Goal: Task Accomplishment & Management: Manage account settings

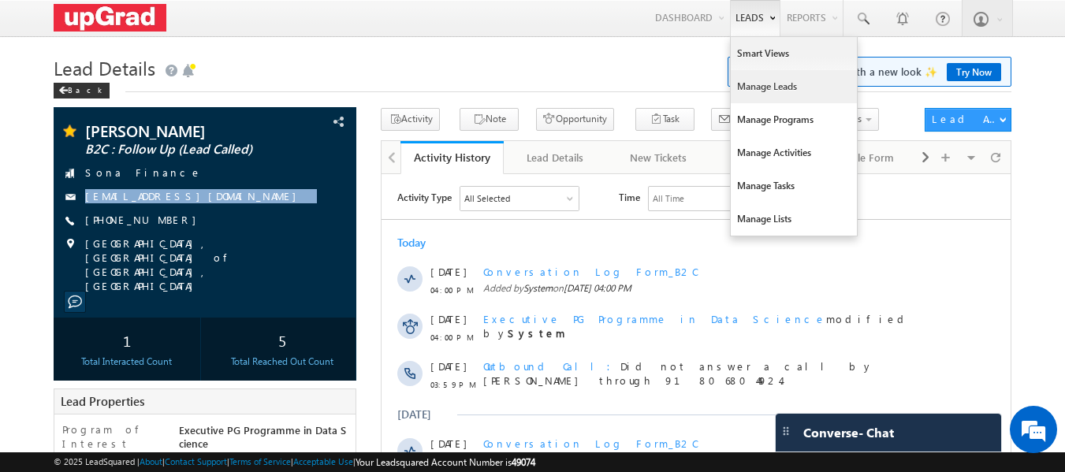
click at [764, 84] on link "Manage Leads" at bounding box center [794, 86] width 126 height 33
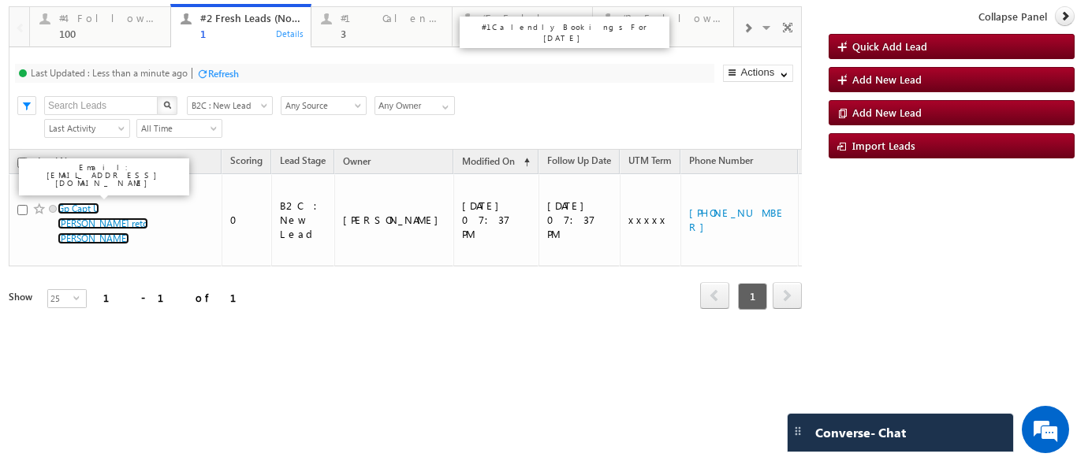
click at [347, 30] on div "3" at bounding box center [392, 34] width 102 height 12
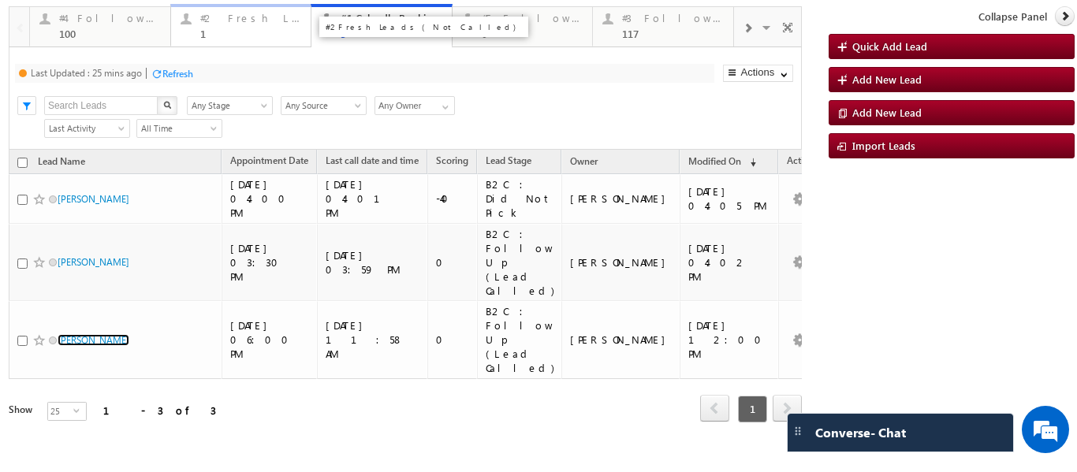
click at [221, 21] on div "#2 Fresh Leads (Not Called)" at bounding box center [251, 18] width 102 height 13
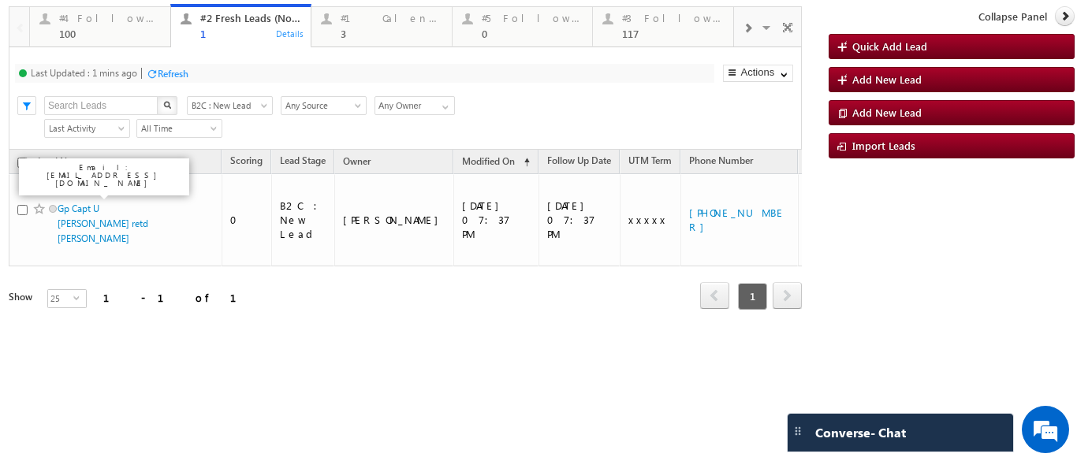
click at [747, 32] on span at bounding box center [747, 28] width 9 height 13
click at [757, 30] on div at bounding box center [747, 26] width 26 height 35
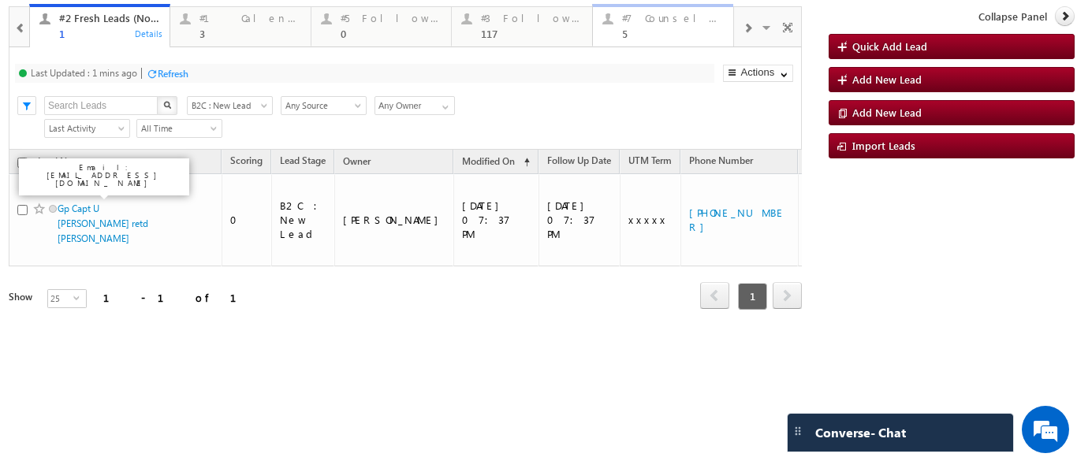
click at [657, 25] on div "#7 Counsel Today 5" at bounding box center [673, 24] width 102 height 31
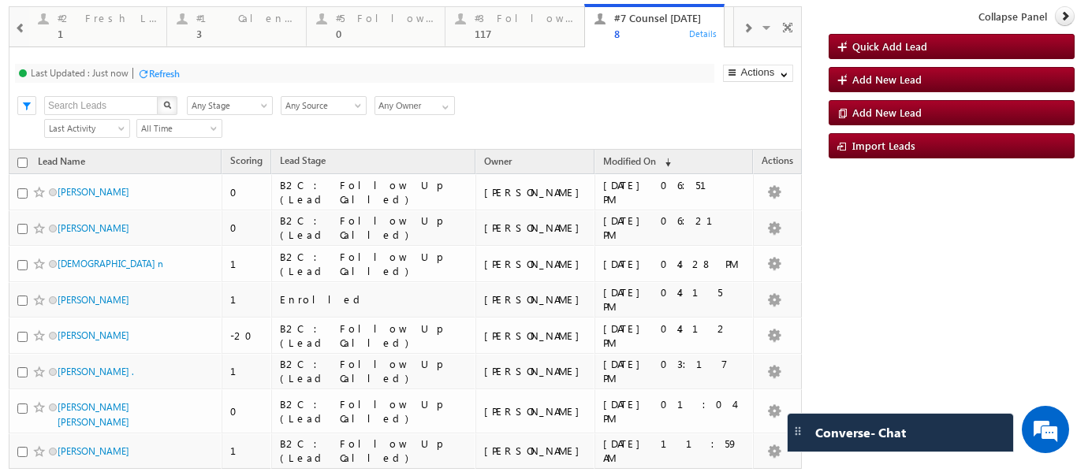
click at [157, 75] on div "Refresh" at bounding box center [164, 74] width 31 height 12
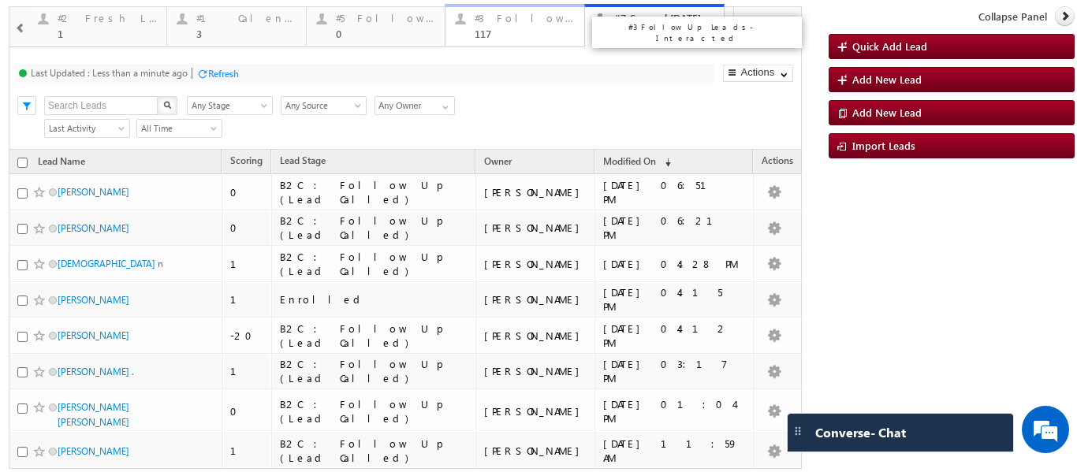
click at [524, 28] on div "117" at bounding box center [525, 34] width 100 height 12
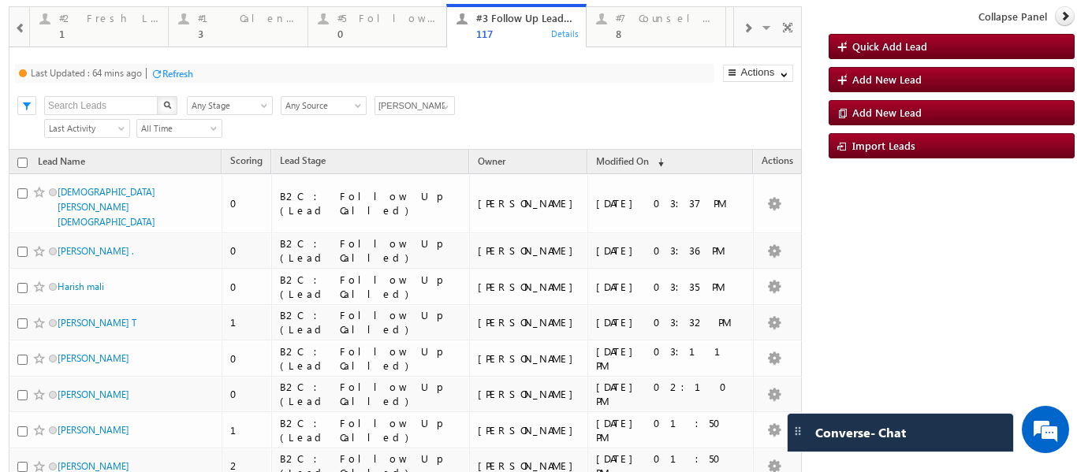
click at [222, 27] on p "#2 Fresh Leads (Not Called)" at bounding box center [280, 26] width 196 height 11
click at [89, 28] on div "1" at bounding box center [109, 34] width 100 height 12
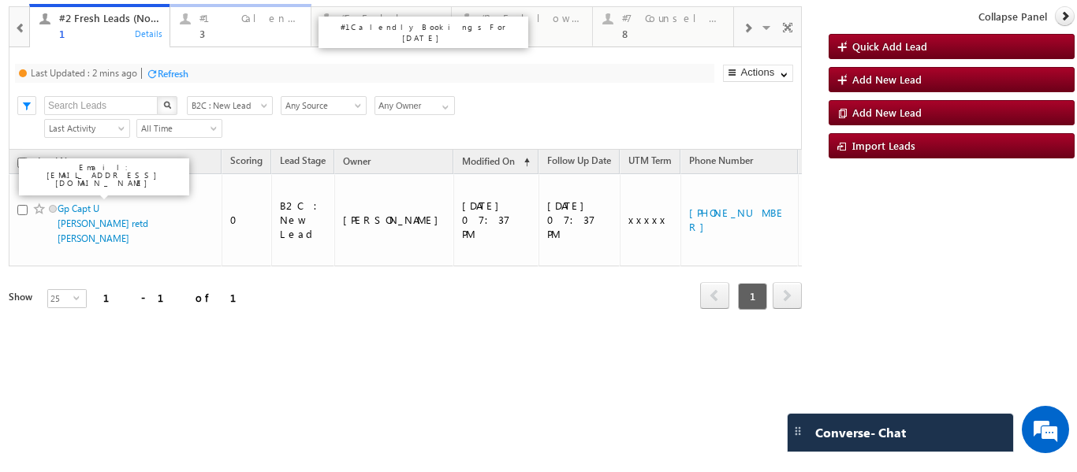
click at [201, 32] on div "3" at bounding box center [250, 34] width 102 height 12
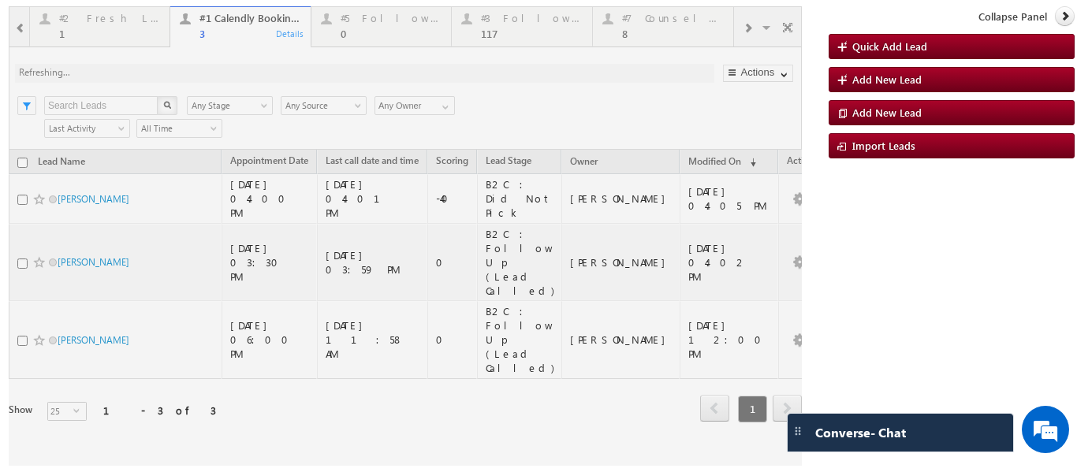
click at [747, 28] on div at bounding box center [405, 236] width 793 height 460
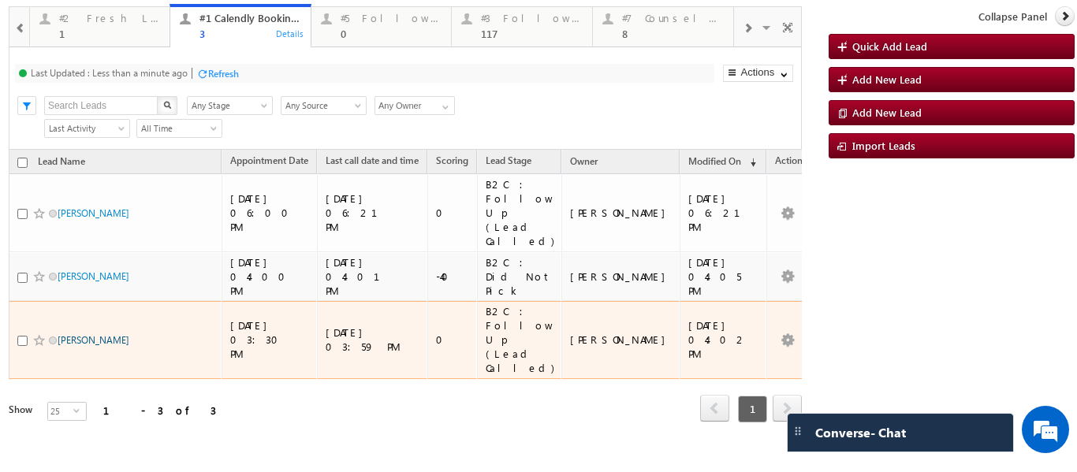
drag, startPoint x: 107, startPoint y: 282, endPoint x: 130, endPoint y: 282, distance: 22.9
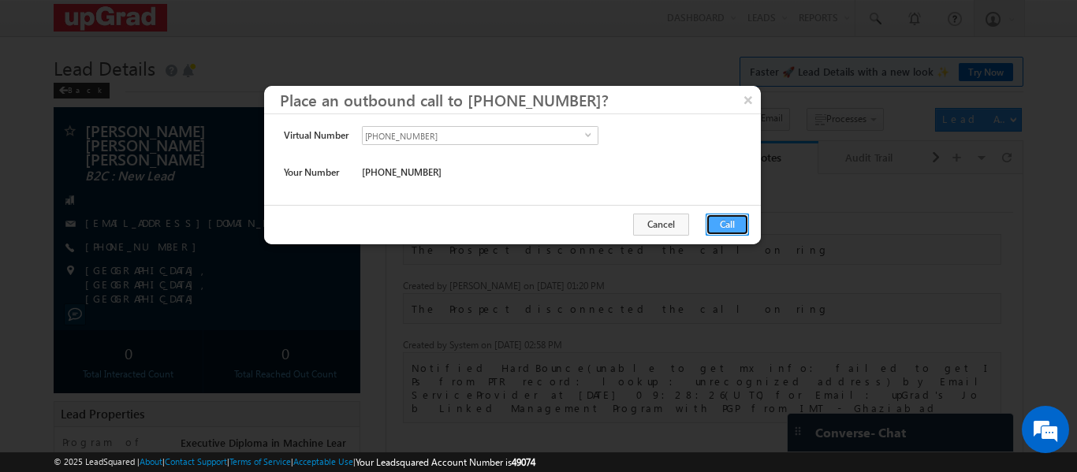
click at [718, 222] on button "Call" at bounding box center [727, 225] width 43 height 22
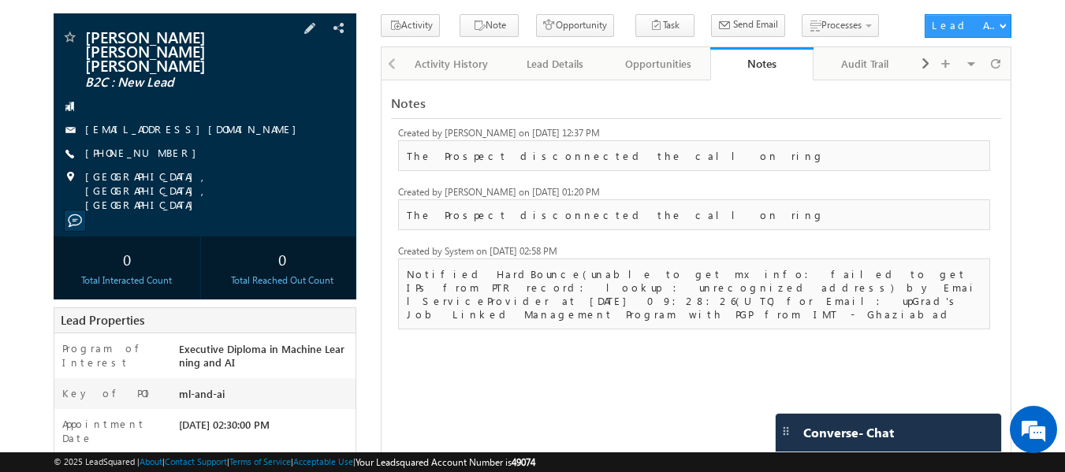
scroll to position [123, 0]
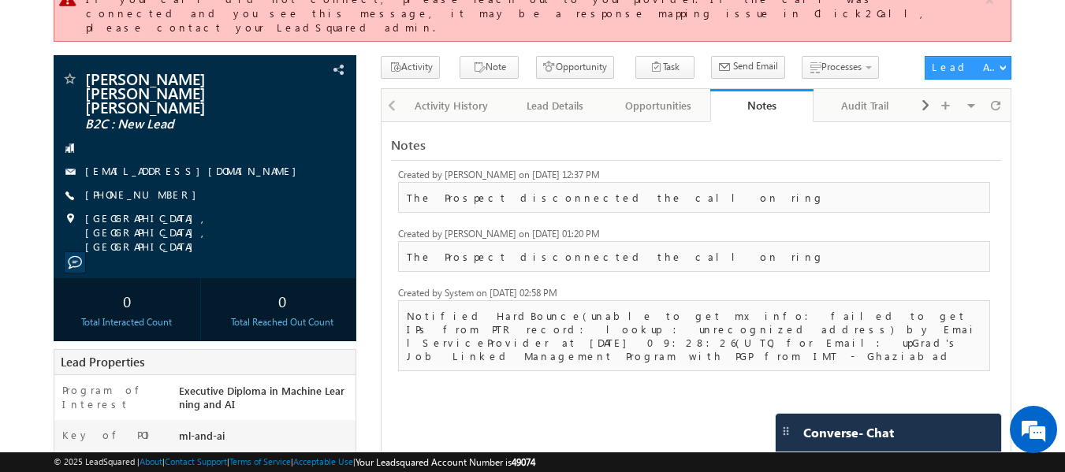
copy div "abhigyanvikramsingh.amigo@gmail.com +91-7007062600 Lucknow, Uttar Pradesh, Indi…"
drag, startPoint x: 84, startPoint y: 106, endPoint x: 301, endPoint y: 232, distance: 250.8
click at [301, 232] on div "Abhigyan Vikram Singh Vikram Singh B2C : New Lead abhigyanvikramsingh.amigo@gma…" at bounding box center [206, 198] width 304 height 286
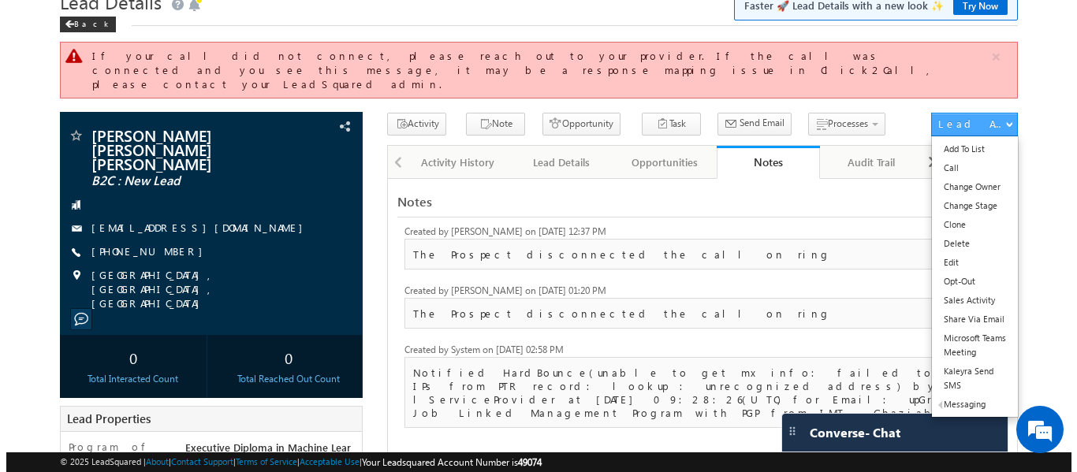
scroll to position [0, 0]
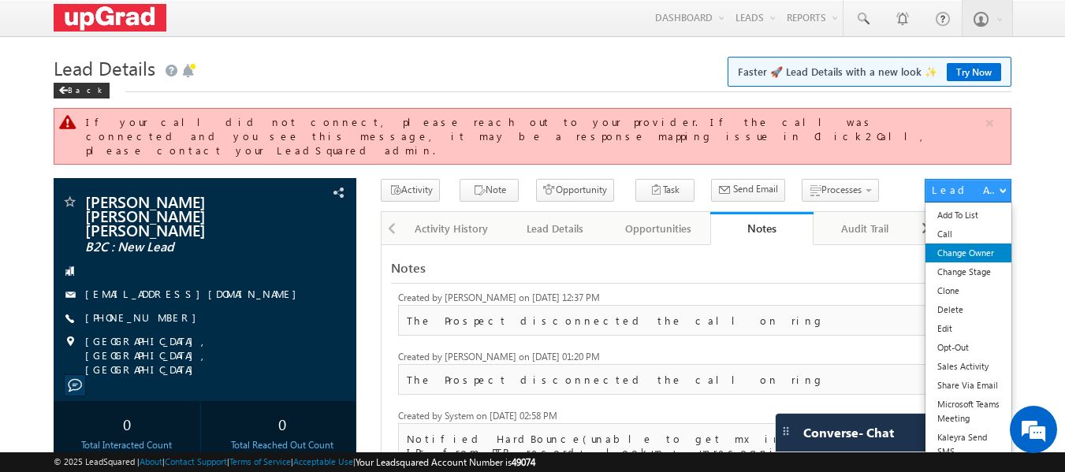
click at [973, 244] on link "Change Owner" at bounding box center [969, 253] width 86 height 19
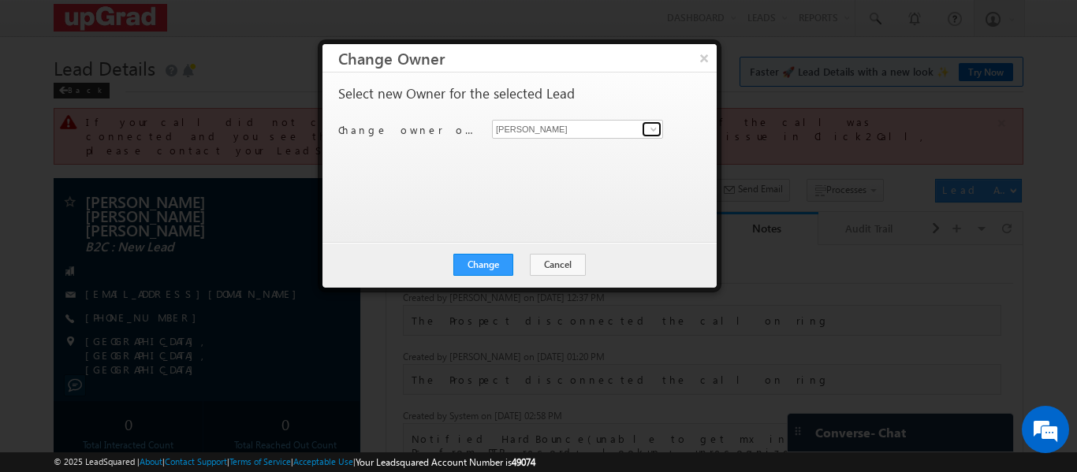
click at [655, 134] on span at bounding box center [653, 129] width 13 height 13
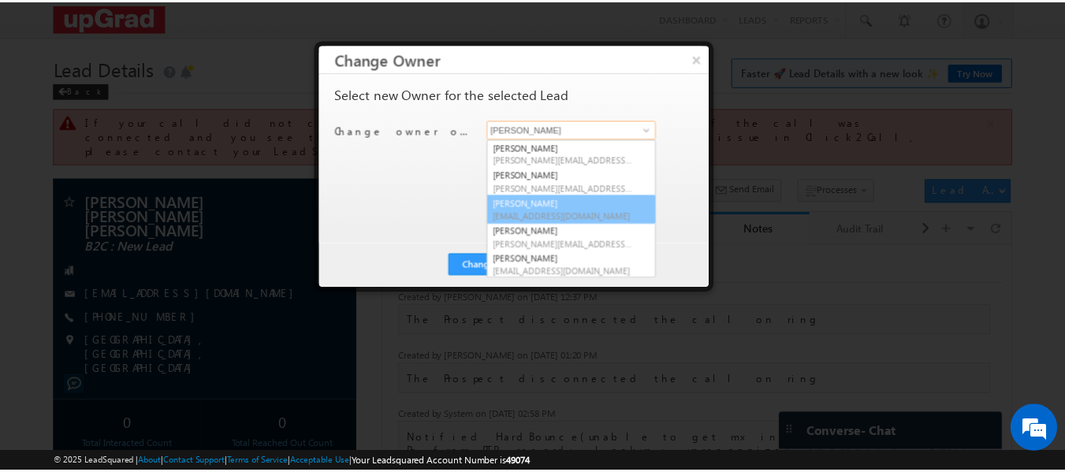
scroll to position [4, 0]
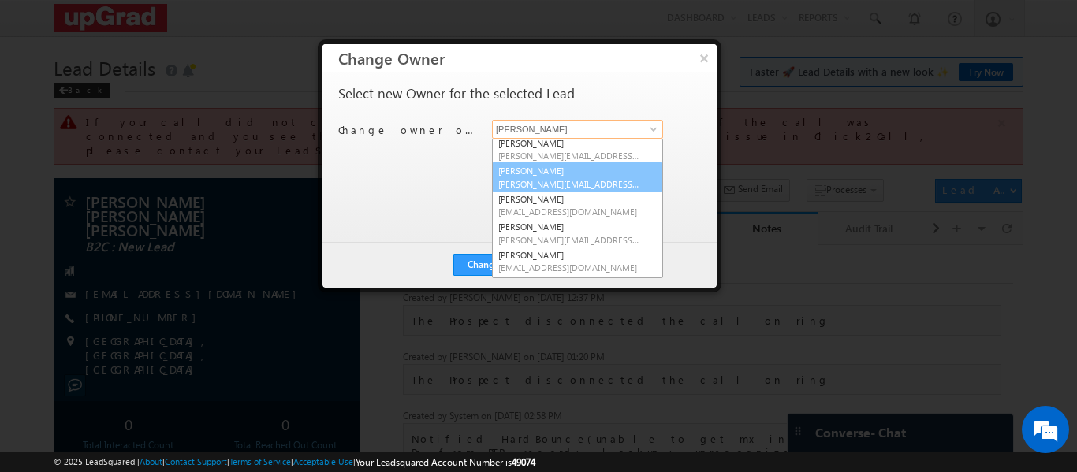
click at [542, 180] on span "rajib.chowdhury@upgrad.com" at bounding box center [569, 184] width 142 height 12
type input "Rajib Chowdhury"
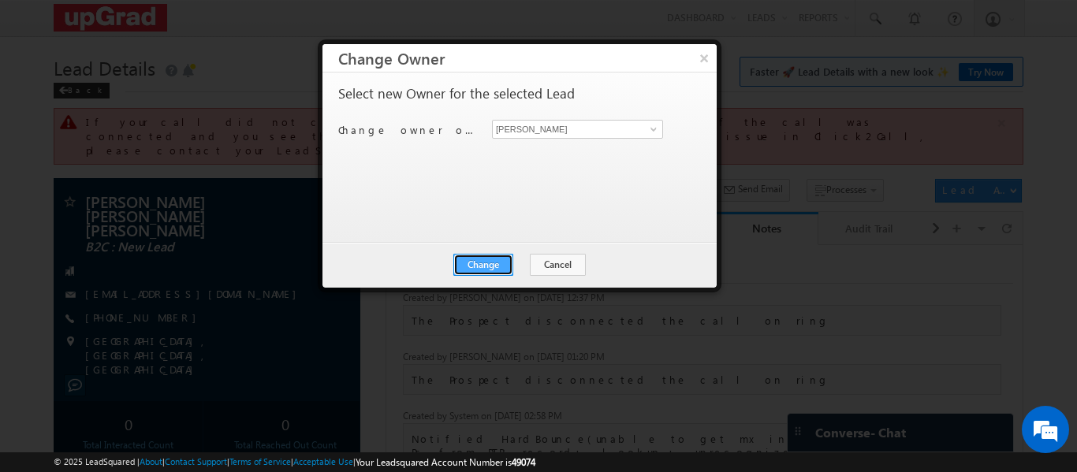
click at [490, 257] on button "Change" at bounding box center [483, 265] width 60 height 22
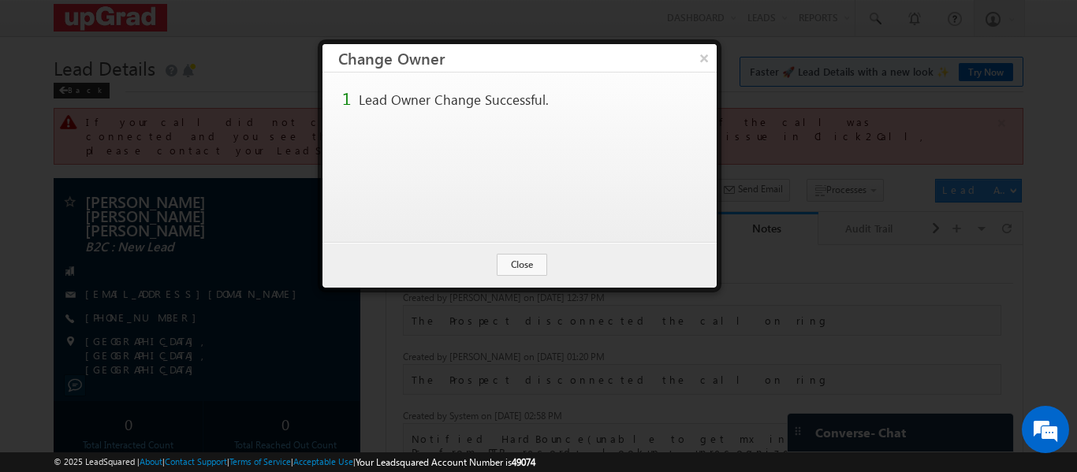
click at [695, 50] on button "×" at bounding box center [703, 58] width 25 height 28
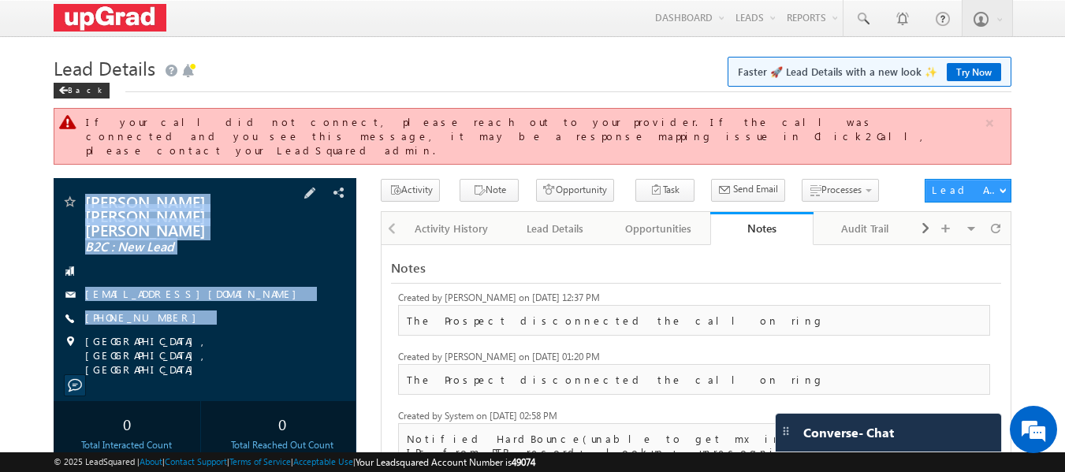
drag, startPoint x: 75, startPoint y: 166, endPoint x: 210, endPoint y: 304, distance: 193.4
click at [225, 326] on div "Abhigyan Vikram Singh Vikram Singh B2C : New Lead abhigyanvikramsingh.amigo@gma…" at bounding box center [206, 289] width 304 height 223
copy div "Abhigyan Vikram Singh Vikram Singh B2C : New Lead abhigyanvikramsingh.amigo@gma…"
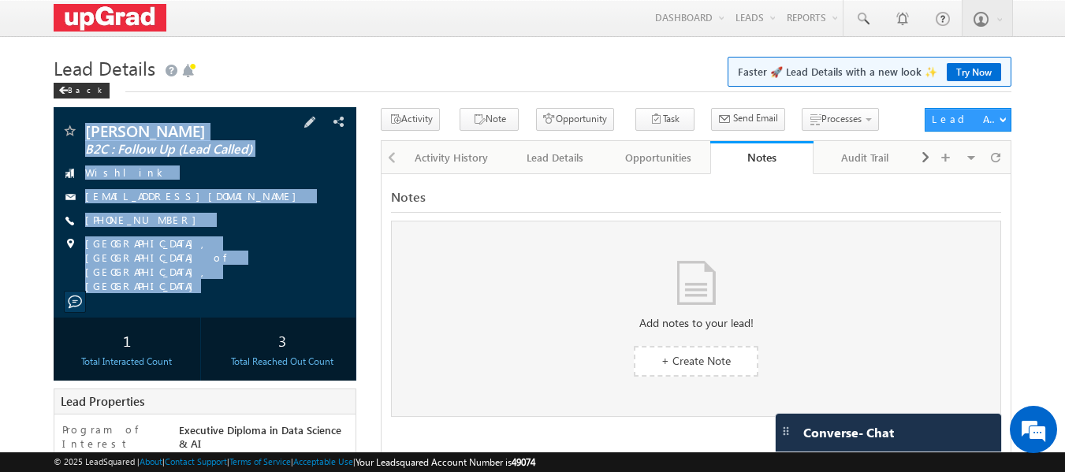
drag, startPoint x: 77, startPoint y: 121, endPoint x: 136, endPoint y: 169, distance: 76.7
click at [255, 283] on div "Bhawika BHATNAGAR B2C : Follow Up (Lead Called) Wishlink BHAWIKA2699@GMAIL.COM" at bounding box center [206, 212] width 304 height 210
copy div "Bhawika BHATNAGAR B2C : Follow Up (Lead Called) Wishlink BHAWIKA2699@GMAIL.COM …"
click at [439, 155] on div "Activity History" at bounding box center [451, 157] width 76 height 19
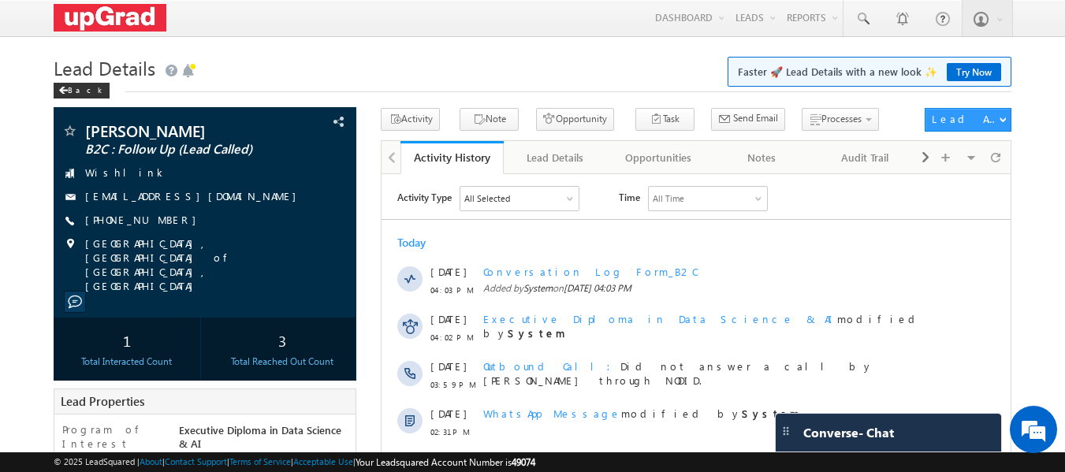
click at [448, 66] on h1 "Lead Details Faster 🚀 Lead Details with a new look ✨ Try Now" at bounding box center [533, 66] width 959 height 31
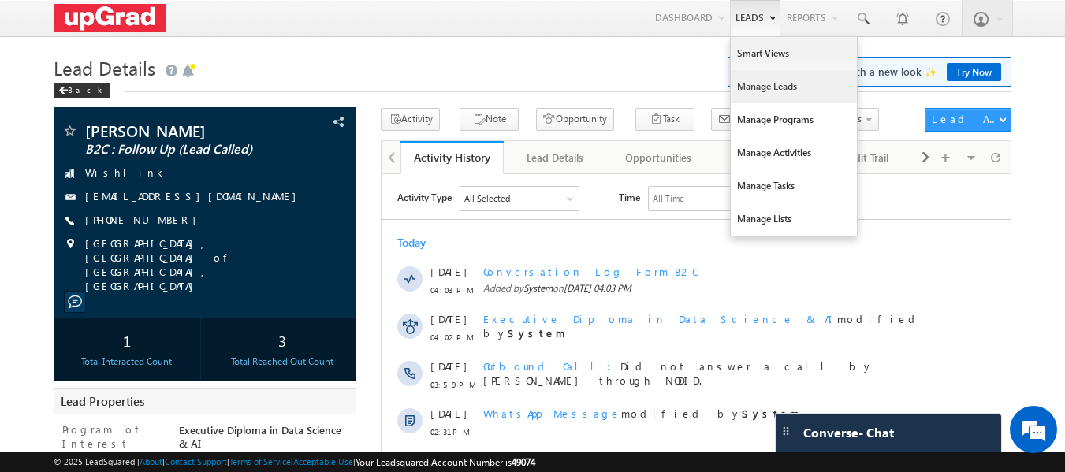
click at [771, 82] on link "Manage Leads" at bounding box center [794, 86] width 126 height 33
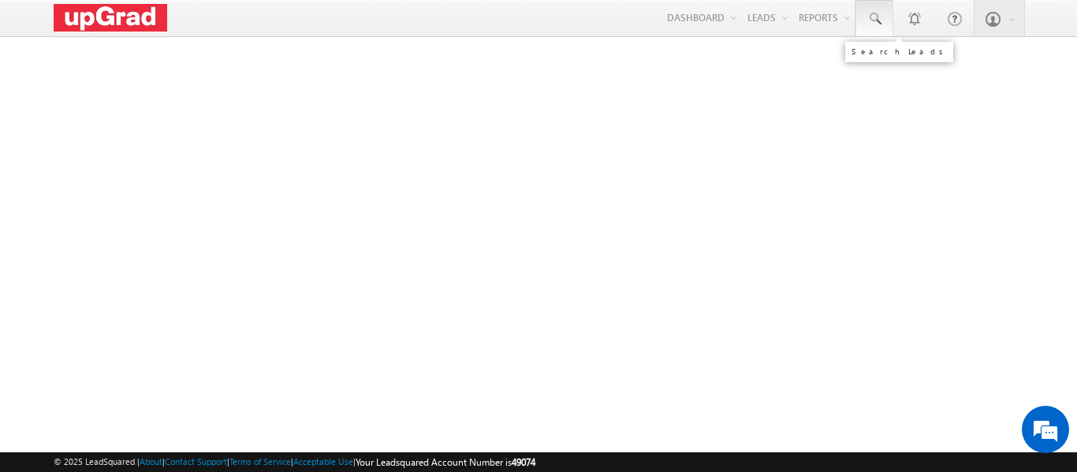
click at [871, 17] on span at bounding box center [874, 19] width 16 height 16
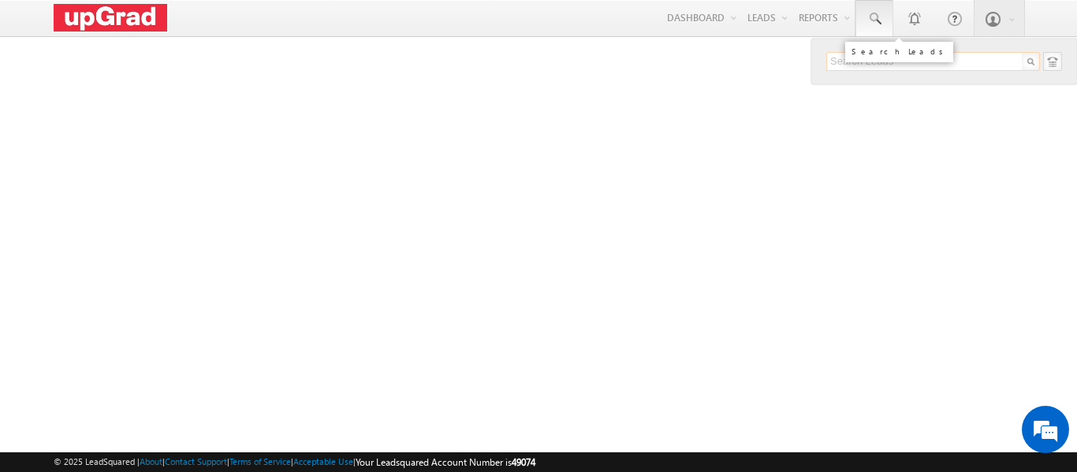
paste input "93988 61970"
click at [863, 57] on input "93988 61970" at bounding box center [933, 61] width 214 height 19
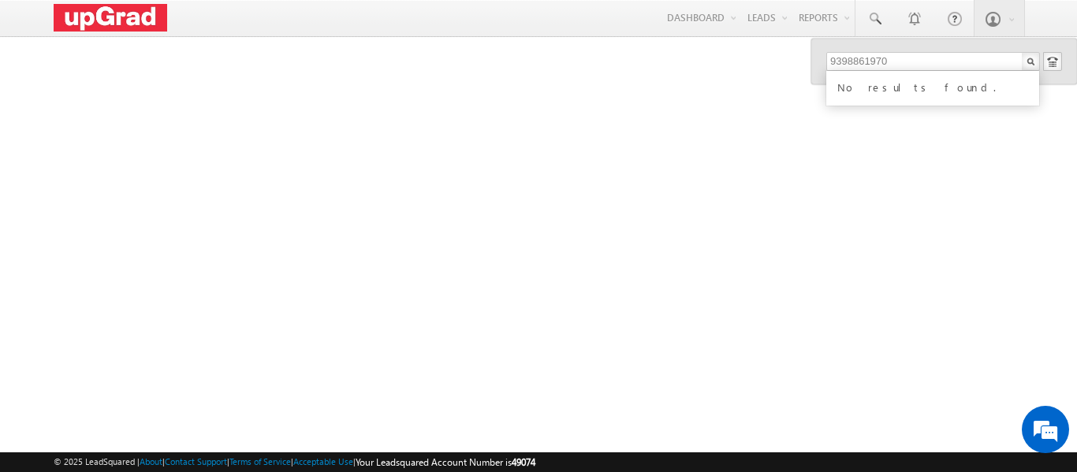
click at [867, 88] on div "No results found." at bounding box center [939, 86] width 211 height 20
click at [896, 66] on input "9398861970" at bounding box center [933, 61] width 214 height 19
type input "9"
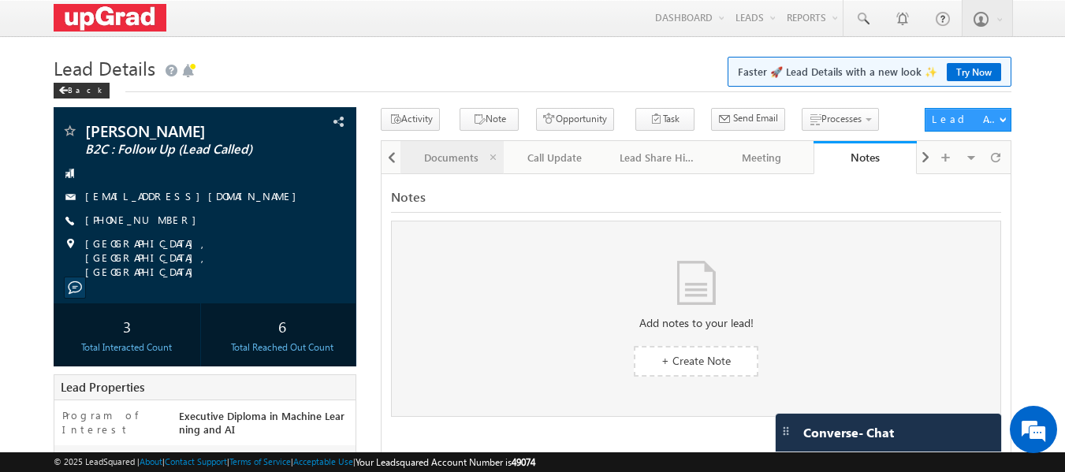
click at [468, 148] on link "Documents" at bounding box center [451, 157] width 103 height 33
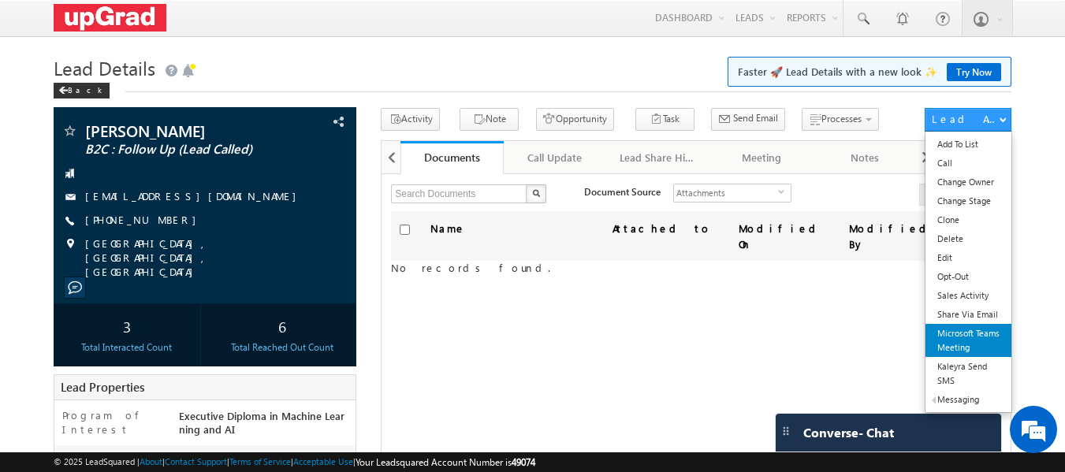
click at [965, 336] on link "Microsoft Teams Meeting" at bounding box center [969, 340] width 86 height 33
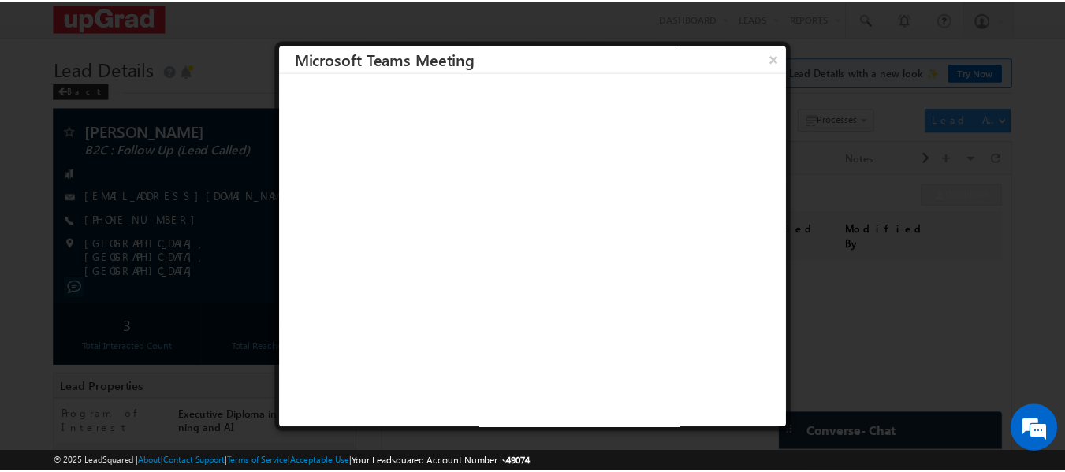
scroll to position [2, 0]
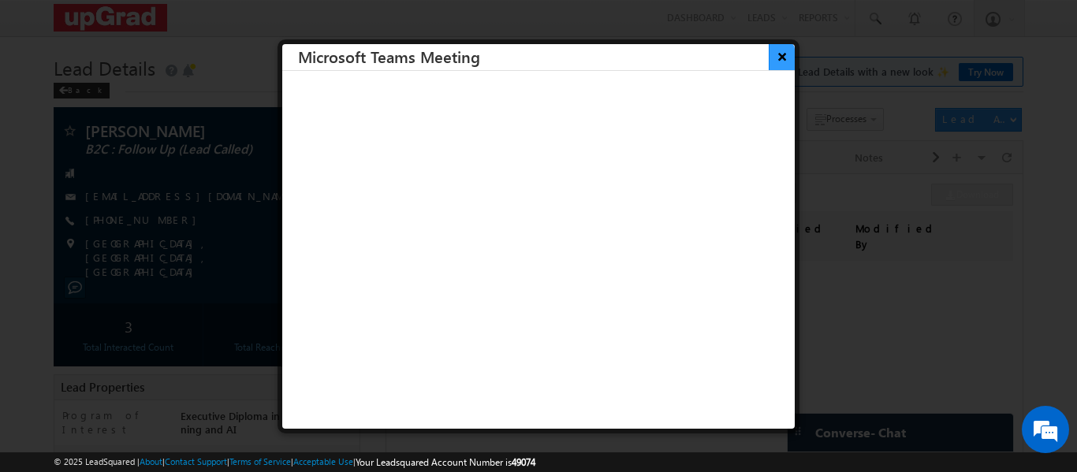
click at [770, 57] on button "×" at bounding box center [782, 57] width 26 height 28
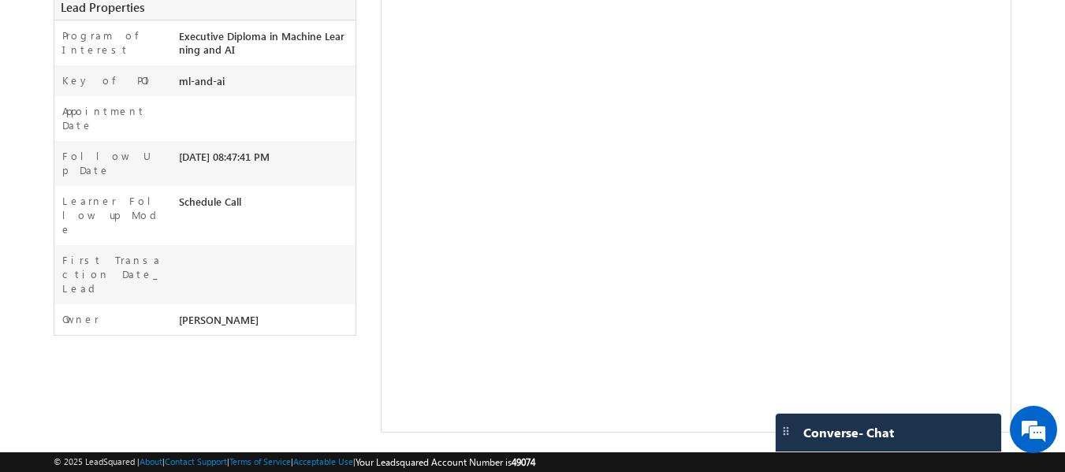
scroll to position [0, 0]
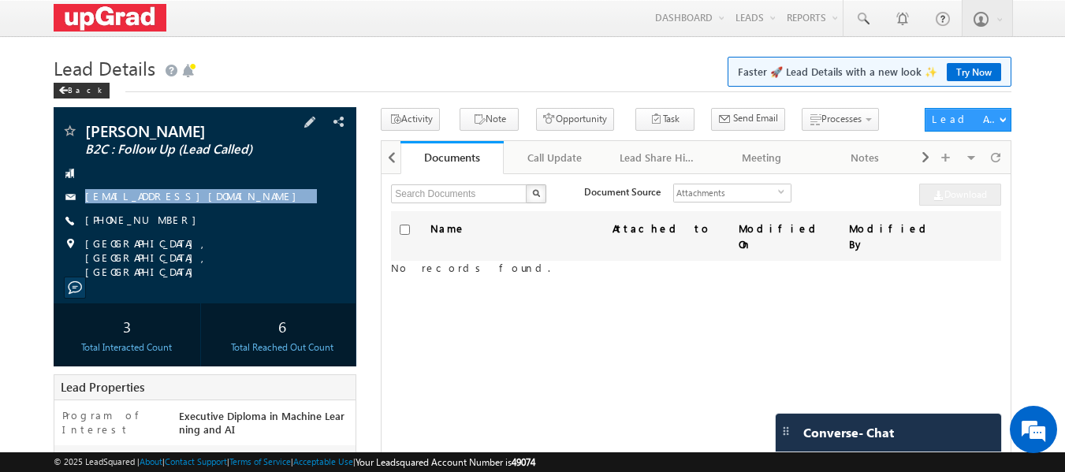
drag, startPoint x: 230, startPoint y: 200, endPoint x: 215, endPoint y: 208, distance: 16.9
click at [215, 208] on div "[PERSON_NAME] B2C : Follow Up (Lead Called) [EMAIL_ADDRESS][DOMAIN_NAME] [PHONE…" at bounding box center [205, 201] width 288 height 156
copy div "[EMAIL_ADDRESS][DOMAIN_NAME]"
click at [866, 21] on span at bounding box center [863, 19] width 16 height 16
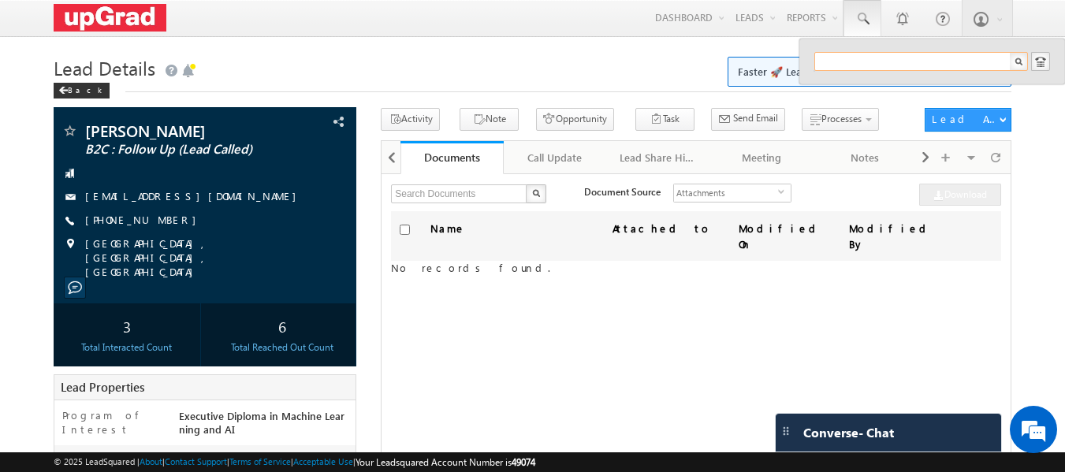
paste input "[PHONE_NUMBER]"
click at [856, 58] on input "[PHONE_NUMBER]" at bounding box center [921, 61] width 214 height 19
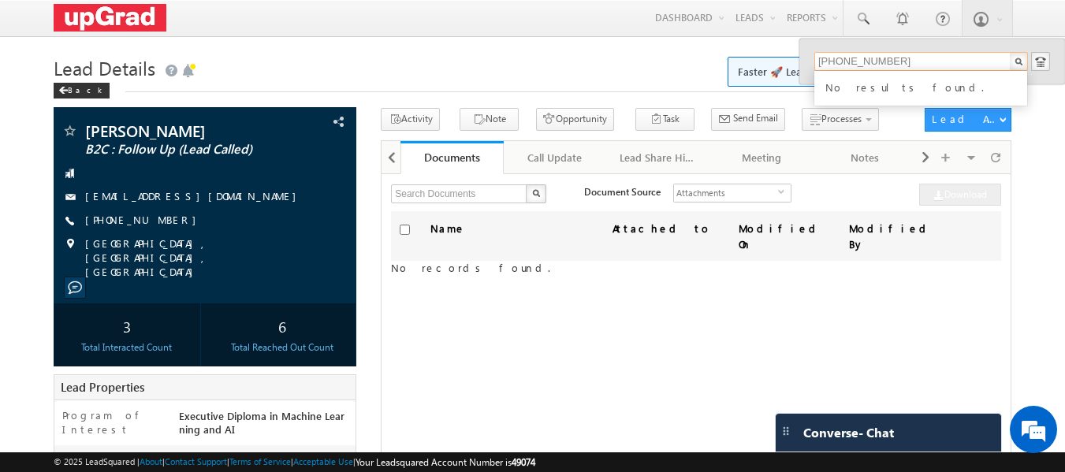
click at [858, 58] on input "[PHONE_NUMBER]" at bounding box center [921, 61] width 214 height 19
click at [838, 58] on input "[PHONE_NUMBER]" at bounding box center [921, 61] width 214 height 19
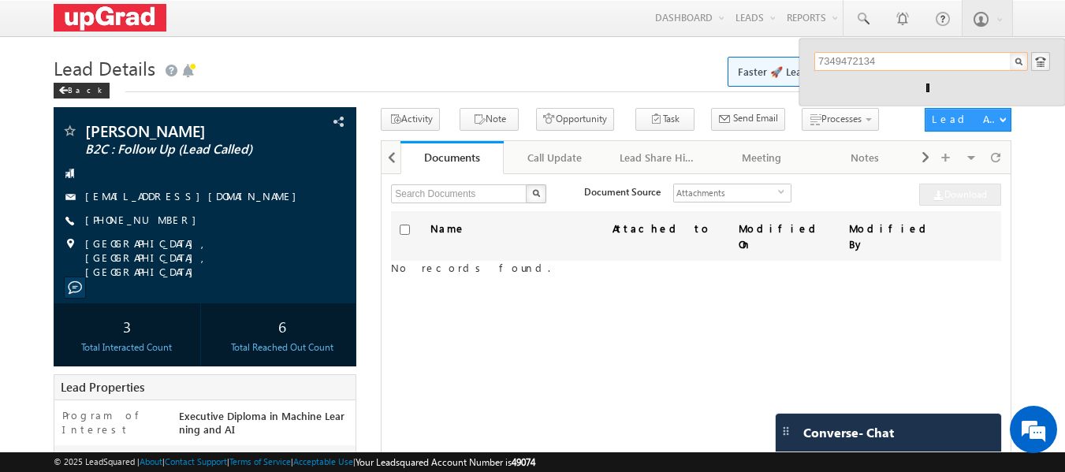
type input "7349472134"
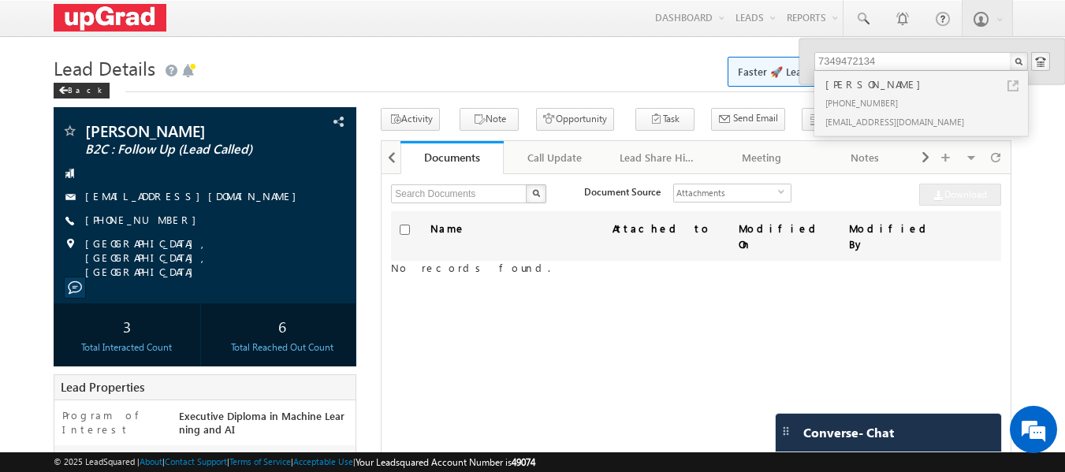
click at [900, 74] on div "[PERSON_NAME] [PHONE_NUMBER] [EMAIL_ADDRESS][DOMAIN_NAME]" at bounding box center [919, 103] width 211 height 65
